Goal: Check status: Check status

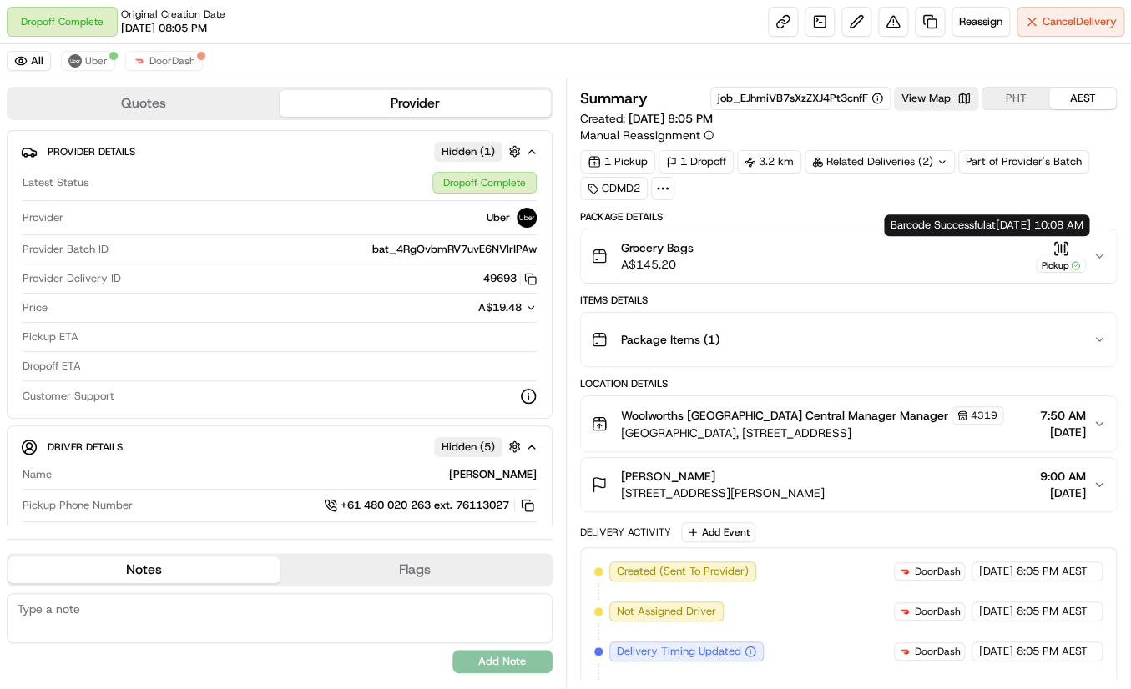
click at [1061, 248] on icon "button" at bounding box center [1060, 248] width 17 height 17
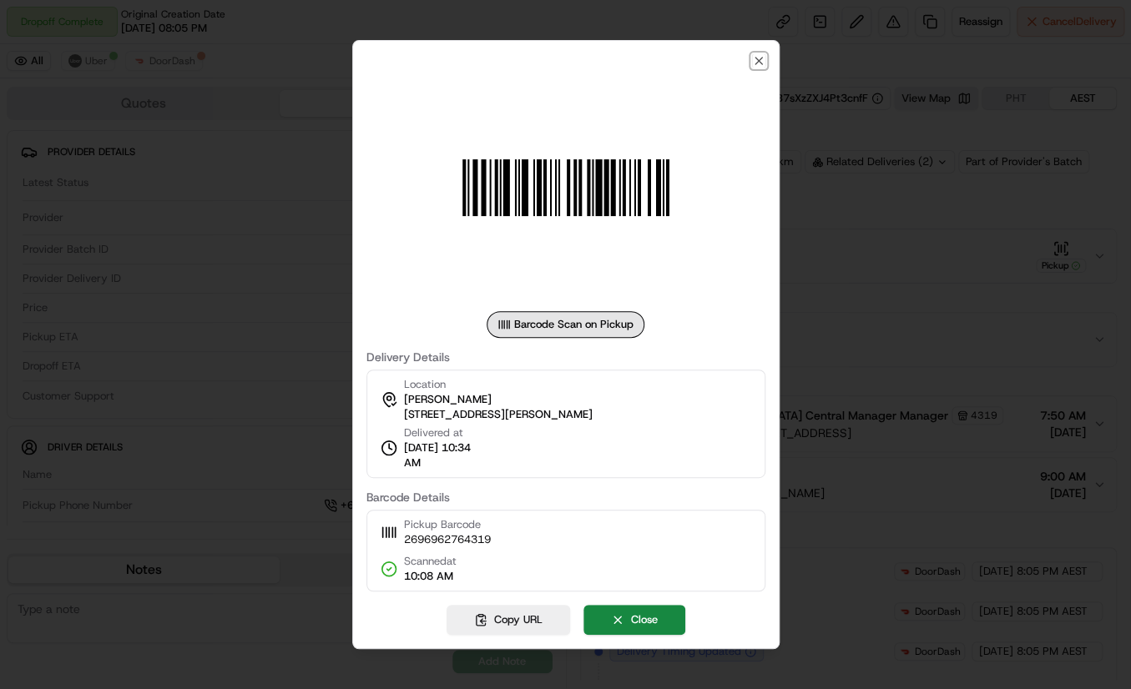
click at [756, 63] on icon "button" at bounding box center [758, 61] width 7 height 7
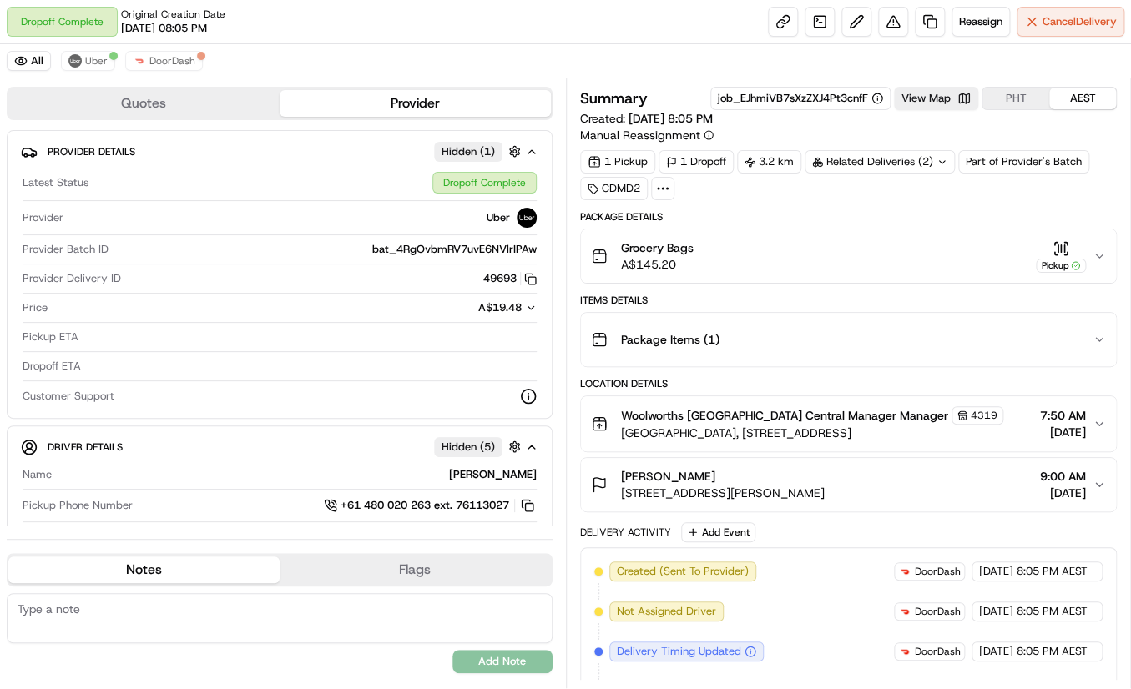
click at [836, 165] on div "Related Deliveries (2)" at bounding box center [879, 161] width 150 height 23
click at [835, 165] on div "Related Deliveries (2)" at bounding box center [879, 161] width 150 height 23
click at [862, 161] on div "Related Deliveries (2)" at bounding box center [879, 161] width 150 height 23
click at [825, 345] on div "Package Items ( 1 )" at bounding box center [842, 339] width 502 height 33
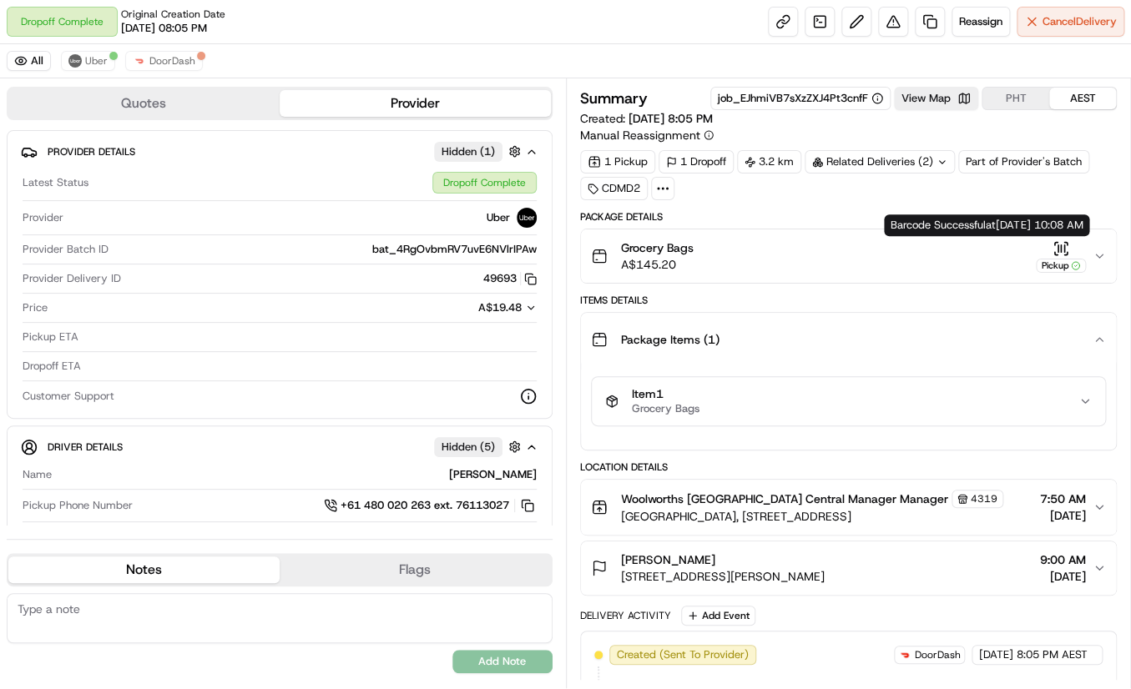
click at [1061, 255] on icon "button" at bounding box center [1060, 248] width 17 height 17
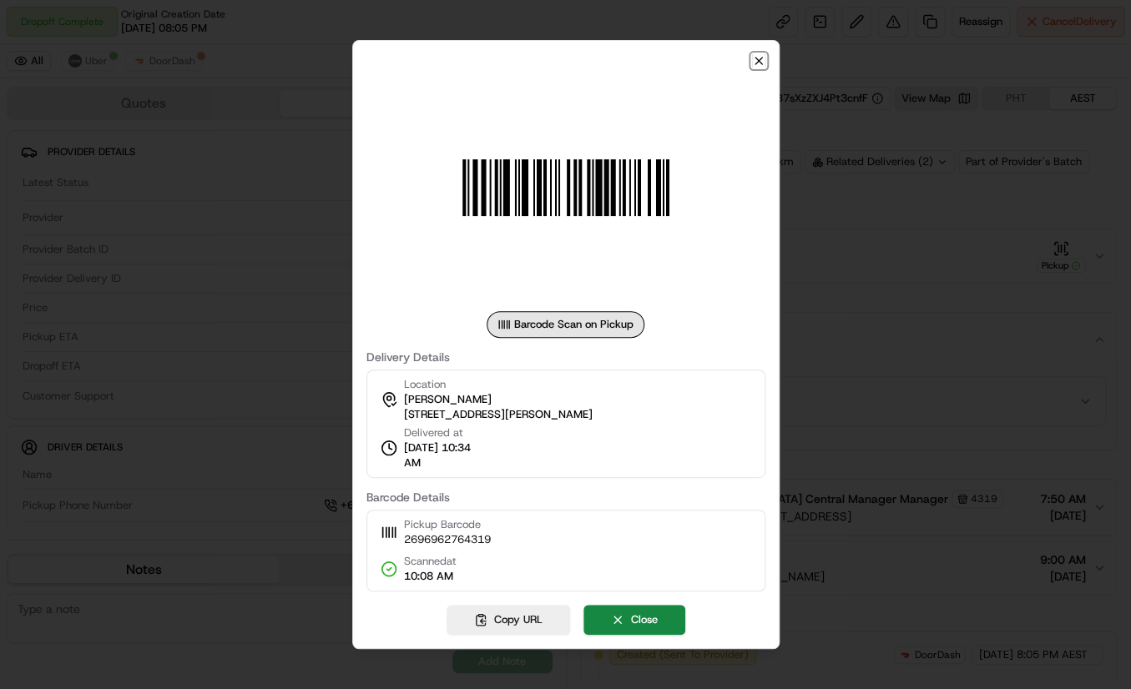
click at [759, 55] on icon "button" at bounding box center [758, 60] width 13 height 13
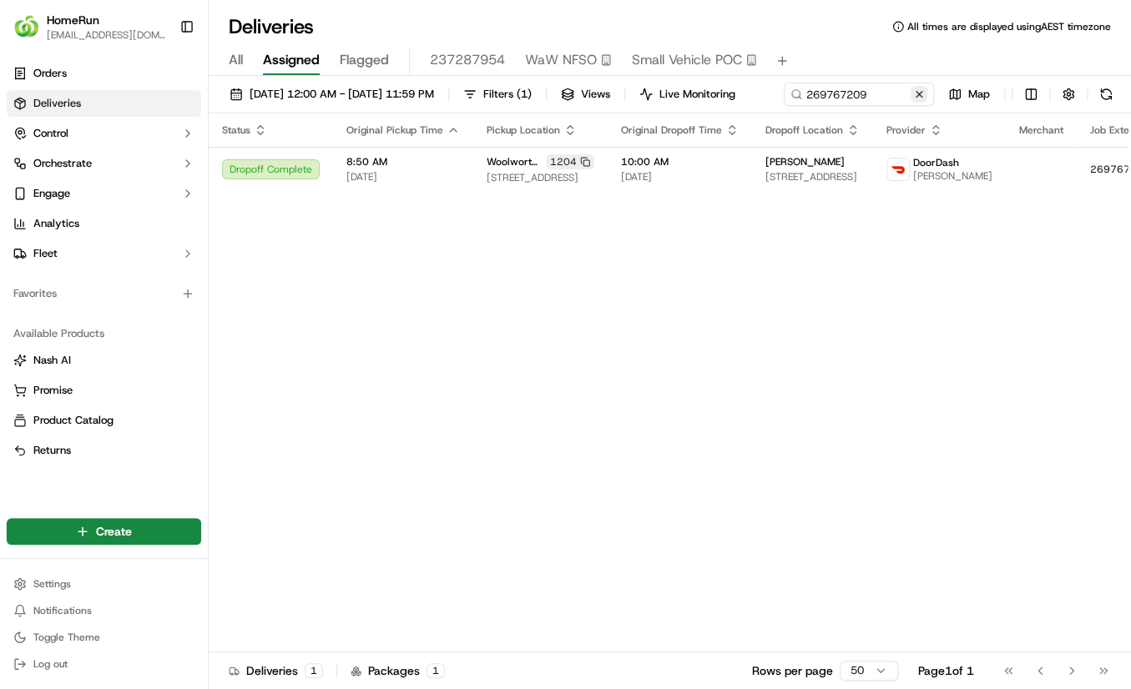
click at [910, 103] on button at bounding box center [918, 94] width 17 height 17
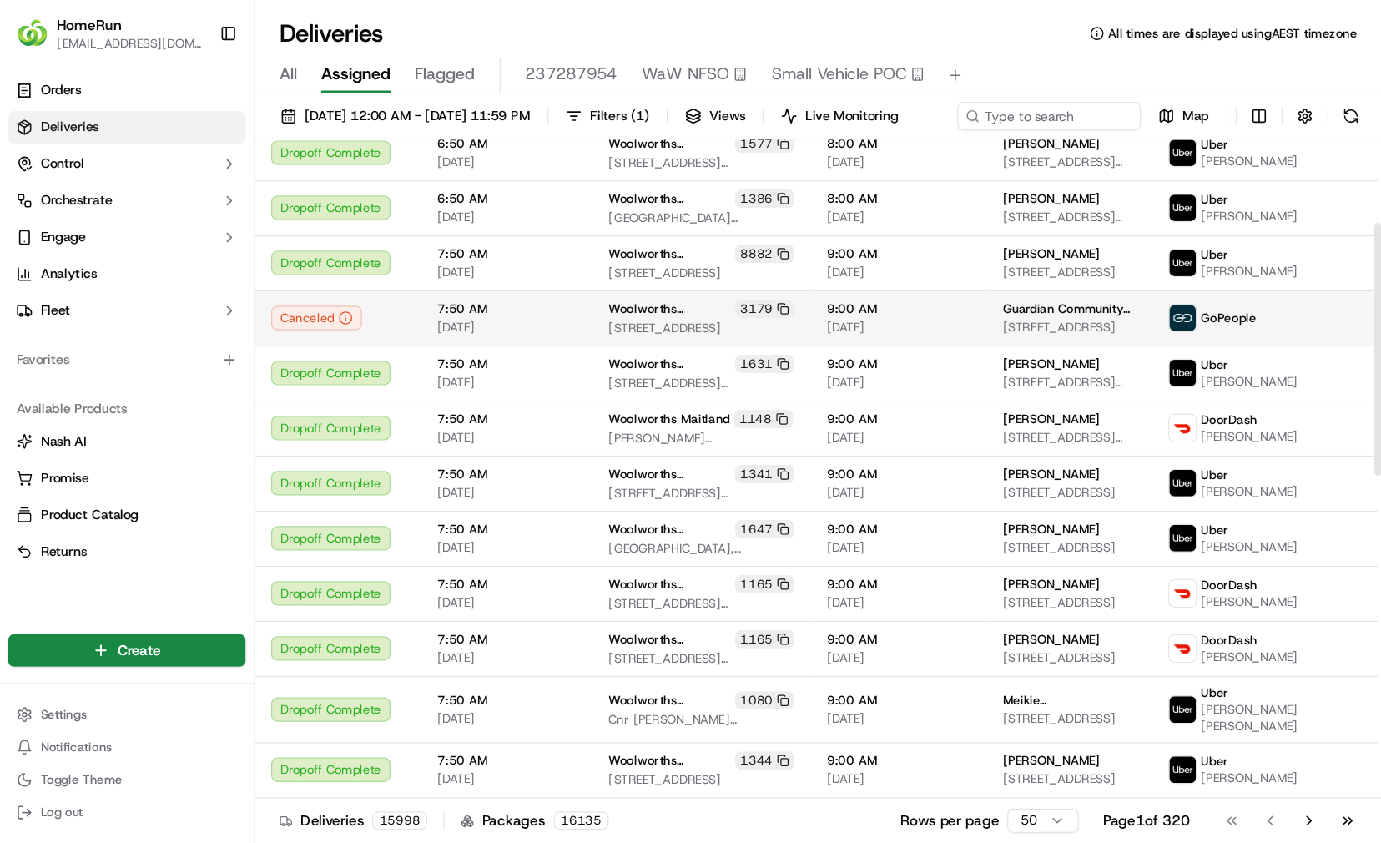
scroll to position [228, 0]
